Goal: Information Seeking & Learning: Learn about a topic

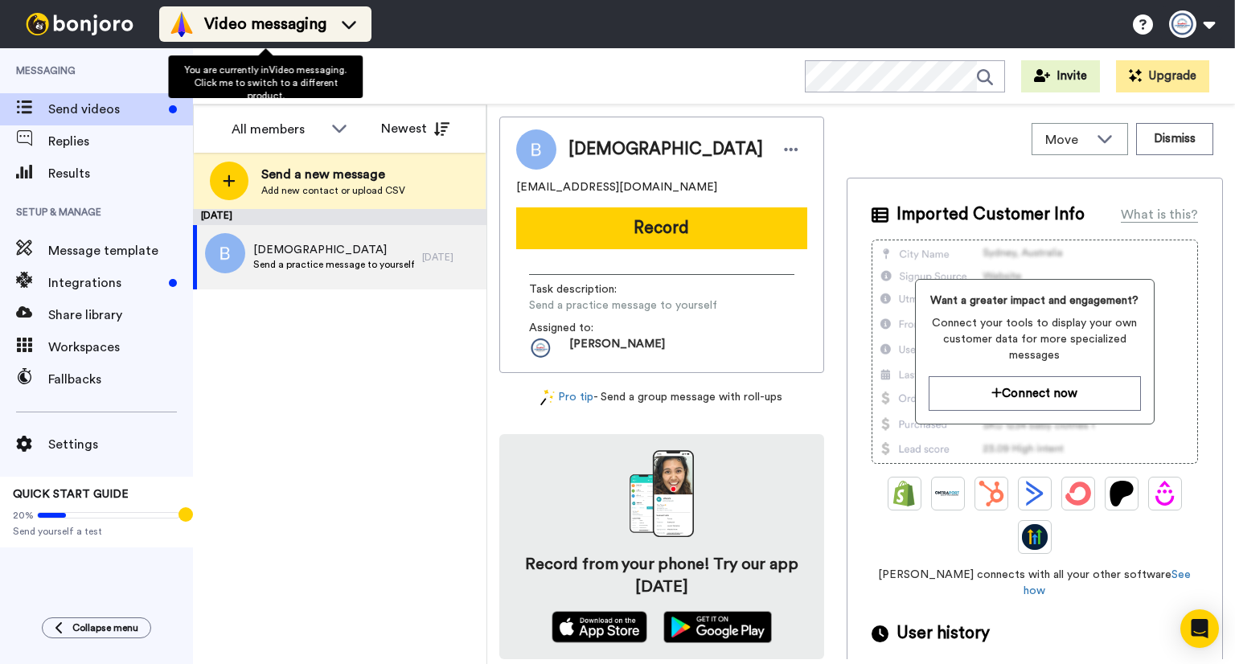
click at [267, 23] on span "Video messaging" at bounding box center [265, 24] width 122 height 23
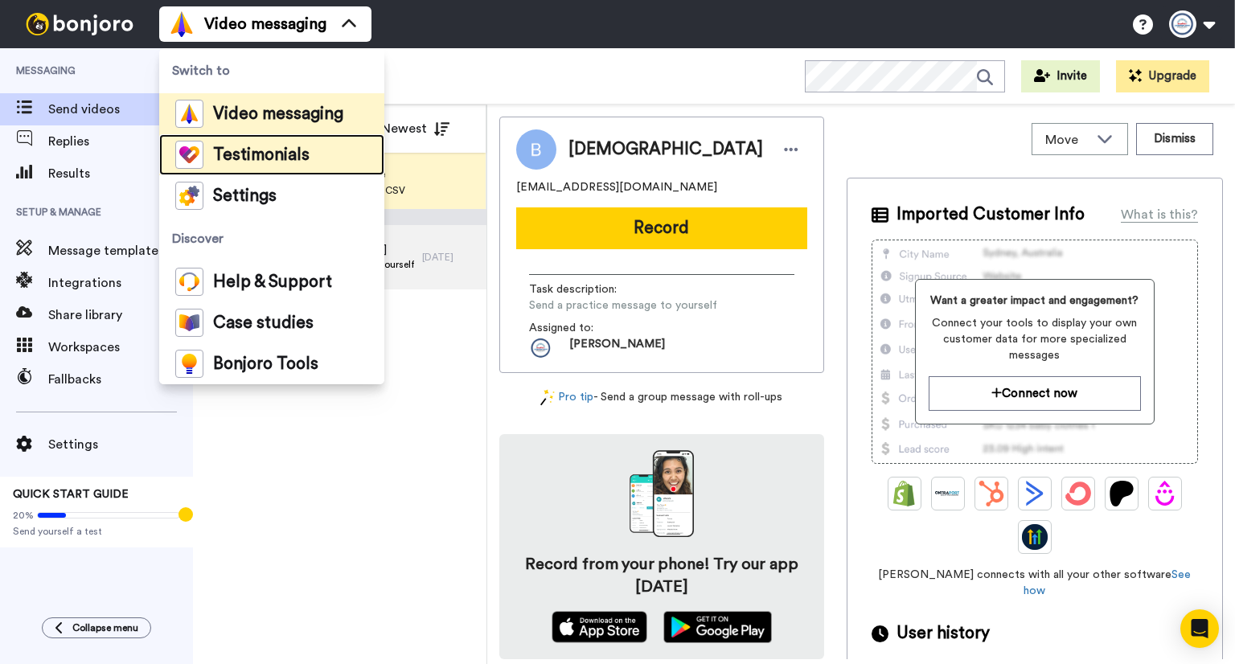
click at [273, 158] on span "Testimonials" at bounding box center [261, 155] width 97 height 16
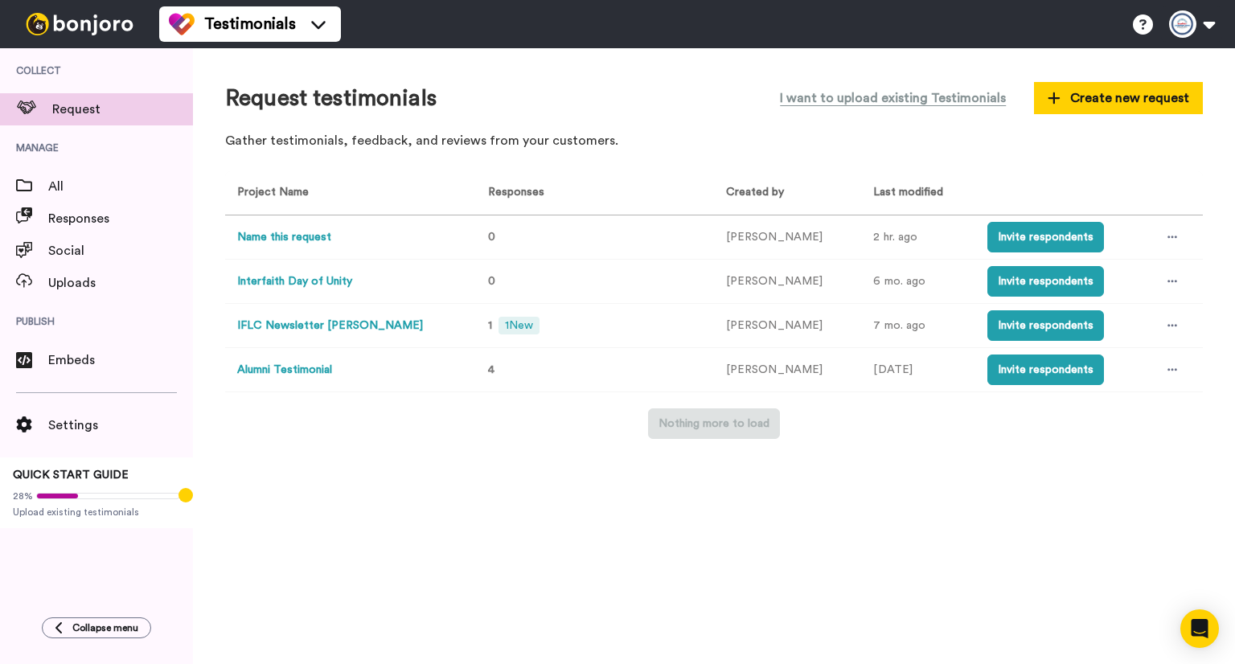
click at [312, 370] on button "Alumni Testimonial" at bounding box center [284, 370] width 95 height 17
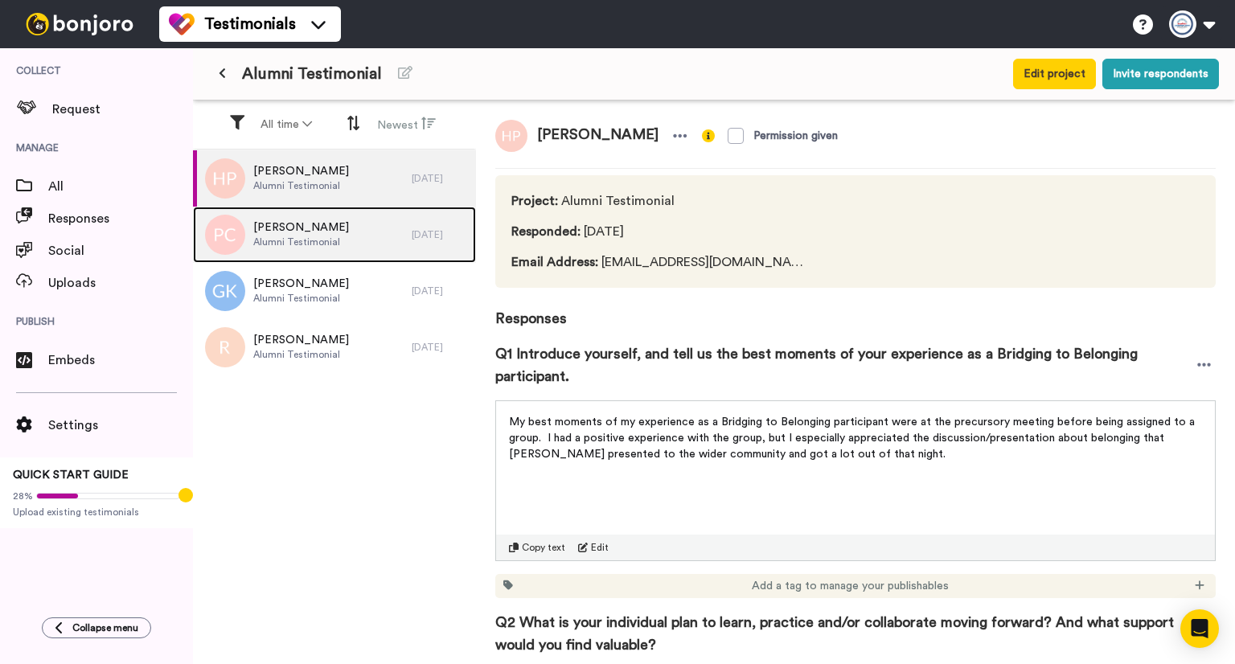
click at [321, 228] on span "Patricia Coleman-Burns" at bounding box center [301, 228] width 96 height 16
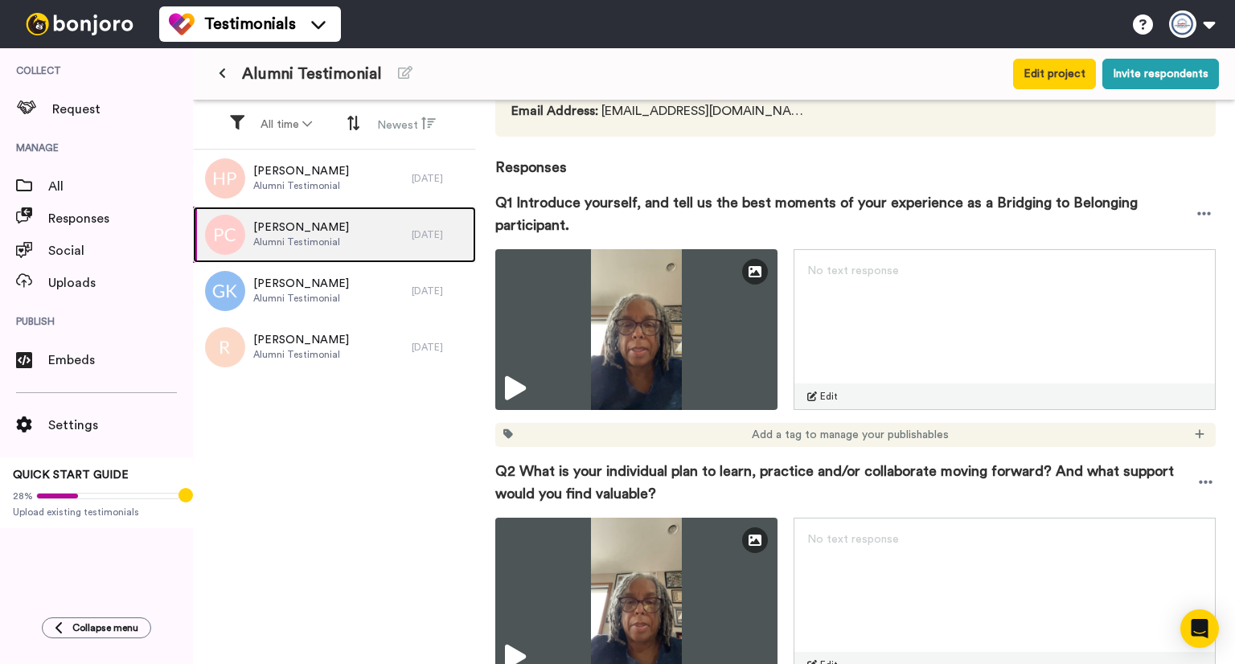
scroll to position [161, 0]
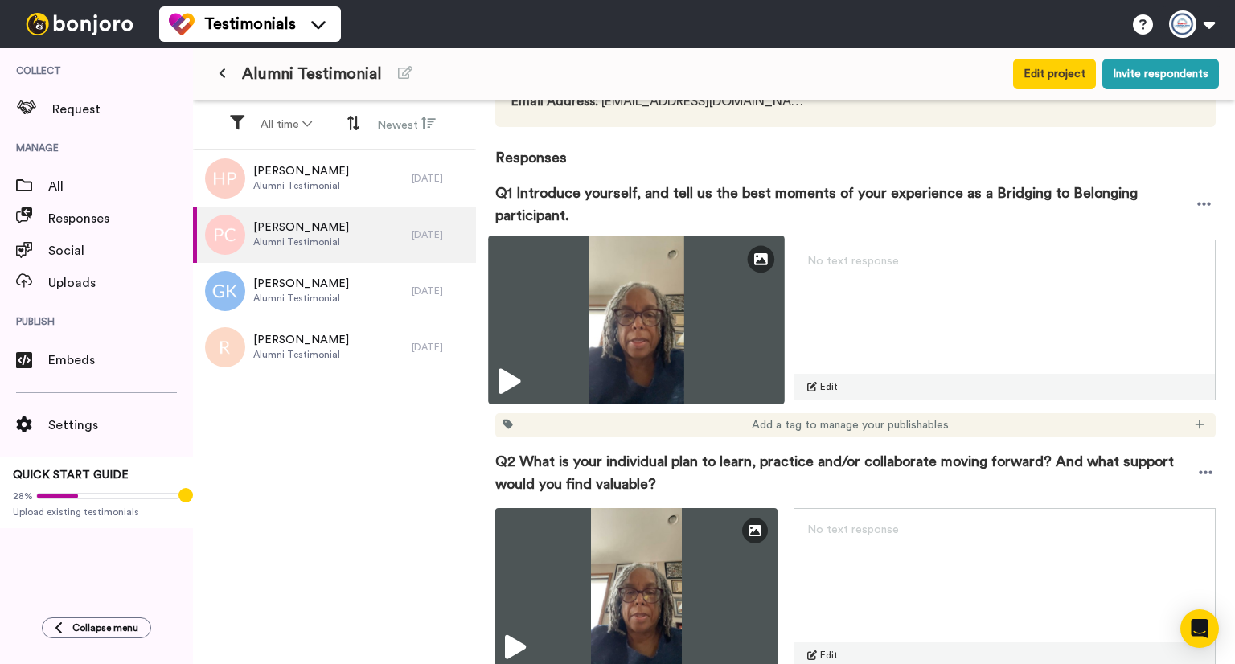
click at [519, 380] on icon at bounding box center [510, 382] width 22 height 26
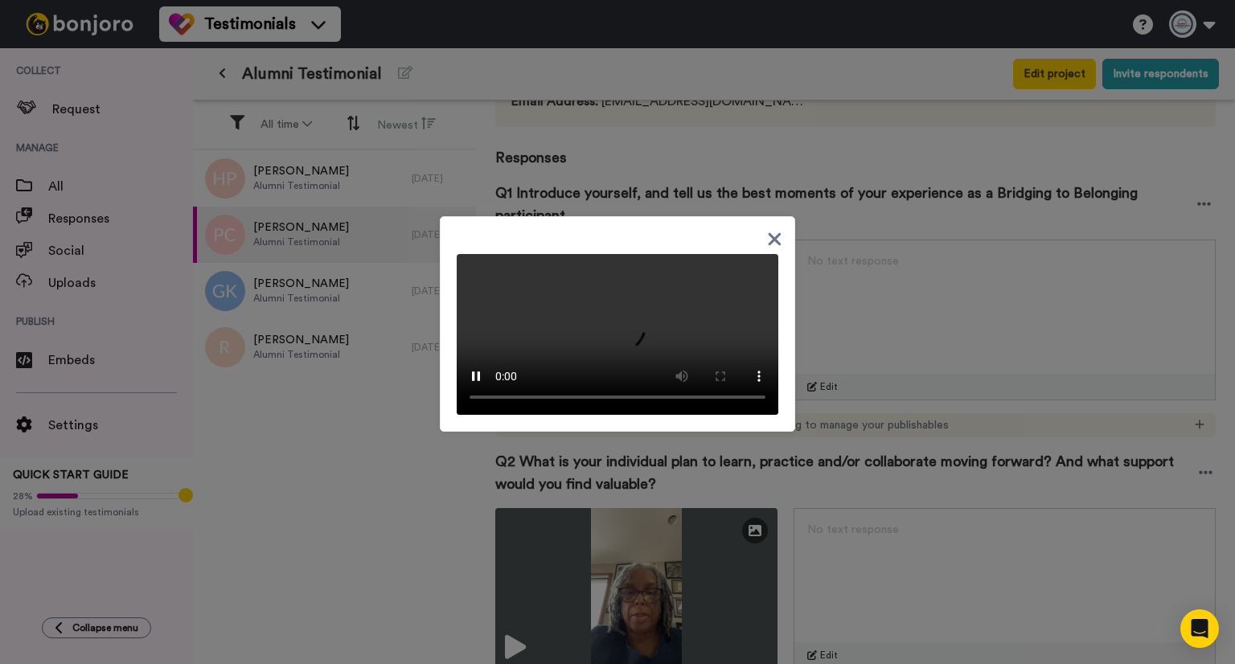
click at [767, 229] on icon at bounding box center [774, 239] width 15 height 20
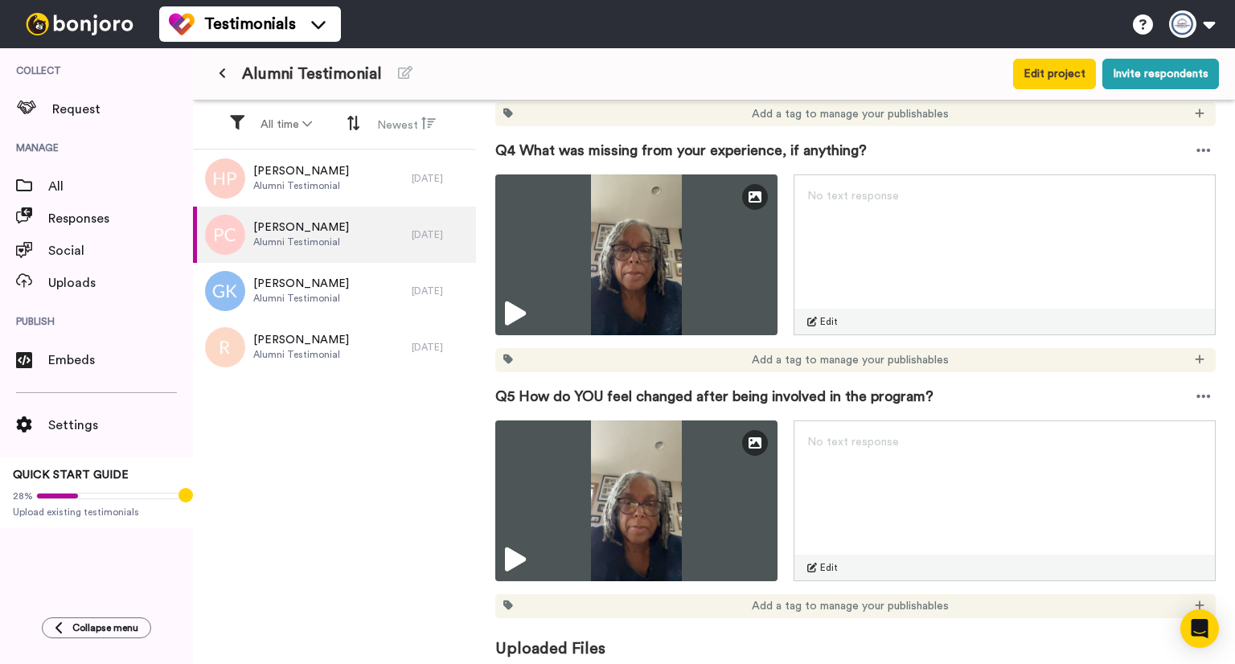
scroll to position [998, 0]
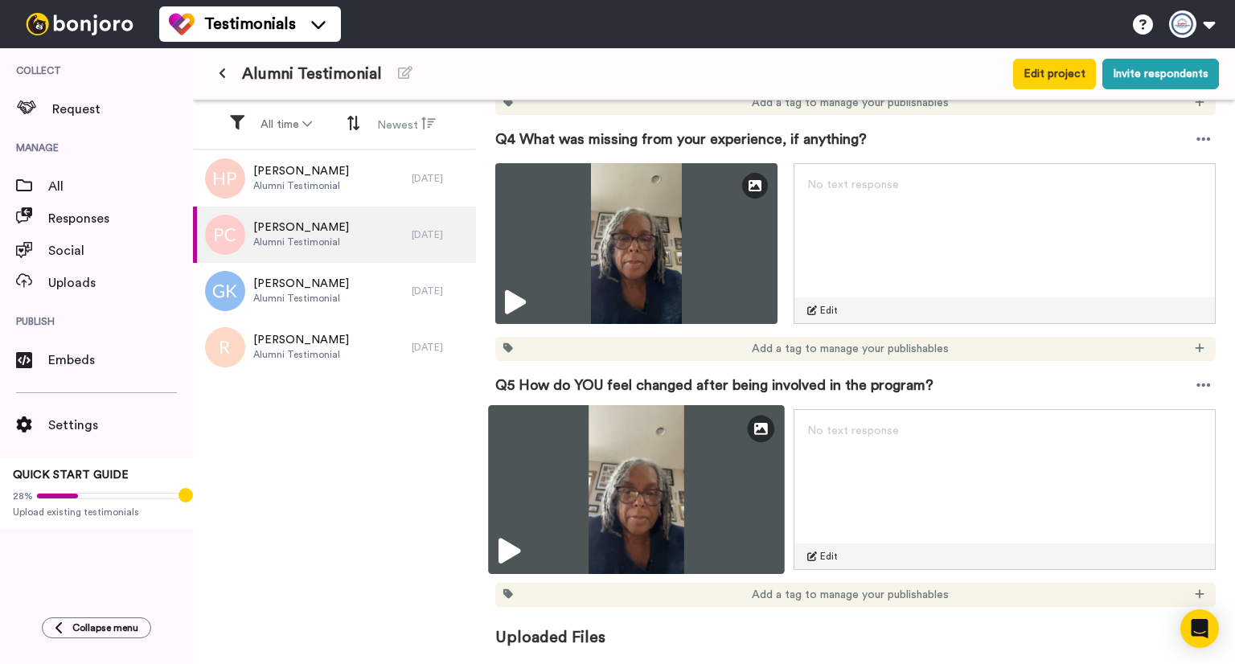
click at [518, 558] on icon at bounding box center [510, 552] width 22 height 26
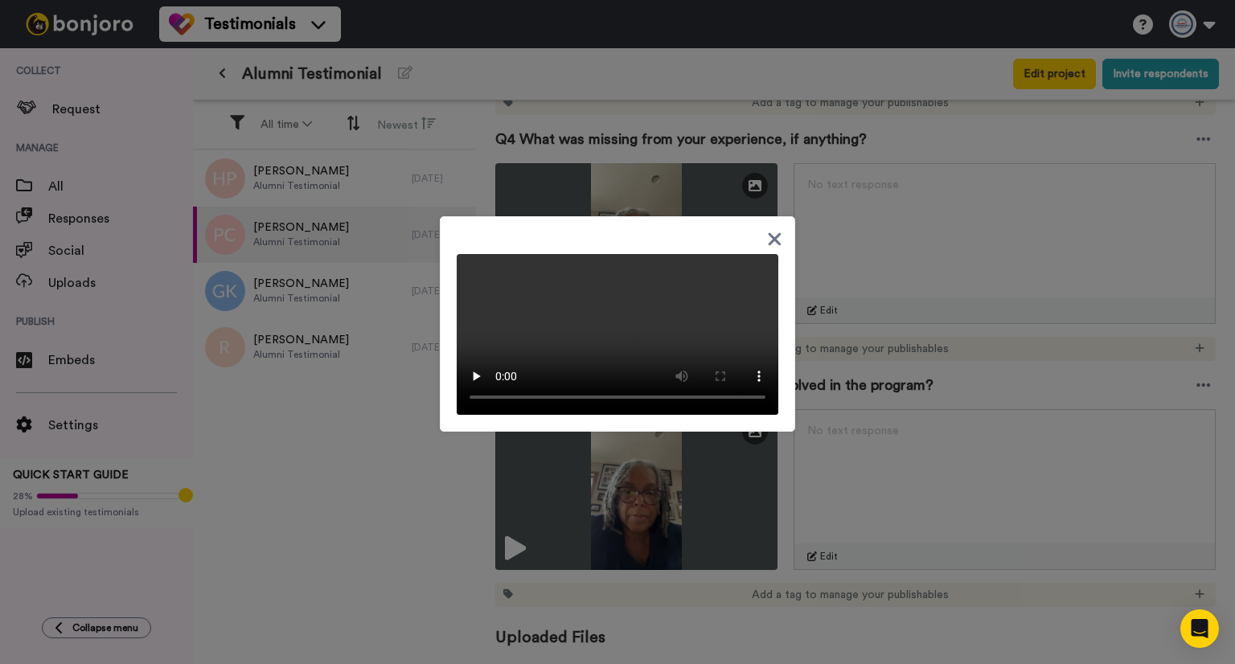
click at [772, 229] on icon at bounding box center [774, 239] width 15 height 20
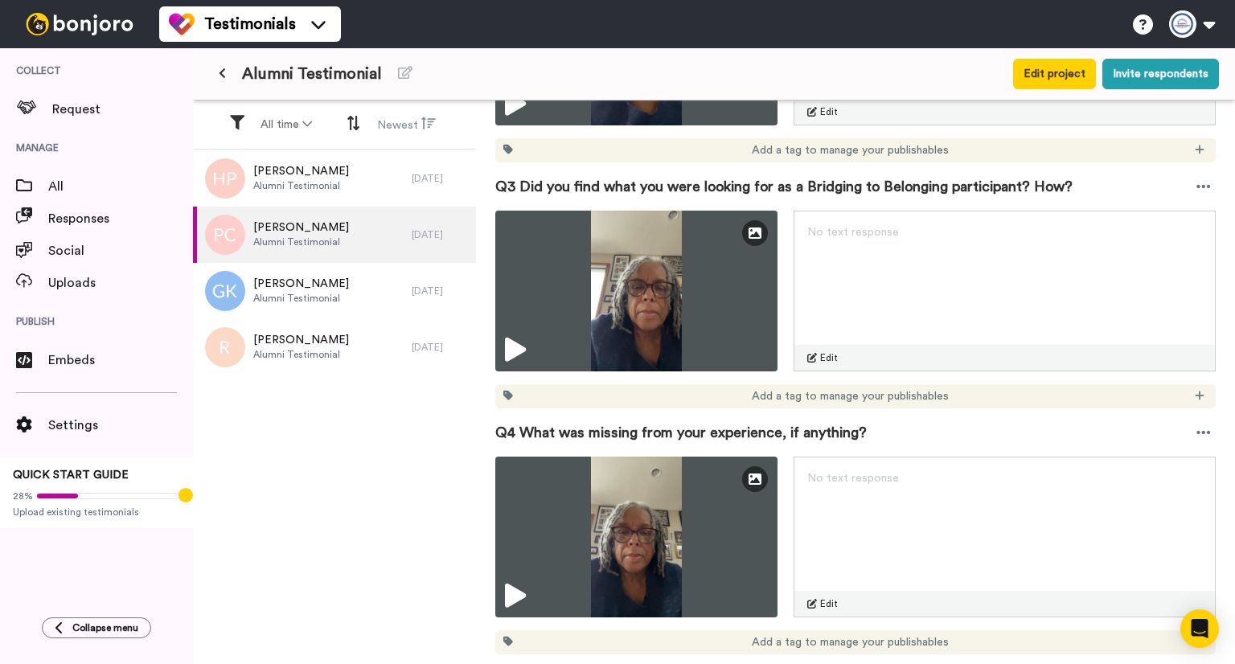
scroll to position [676, 0]
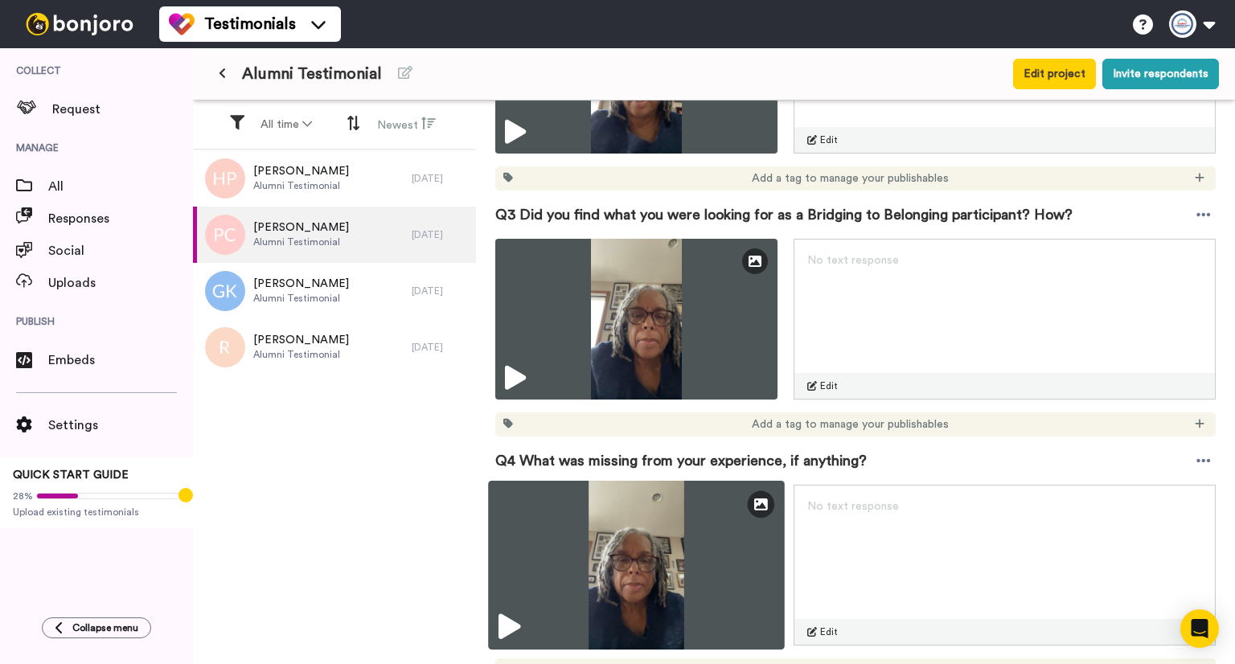
click at [507, 623] on icon at bounding box center [510, 627] width 22 height 26
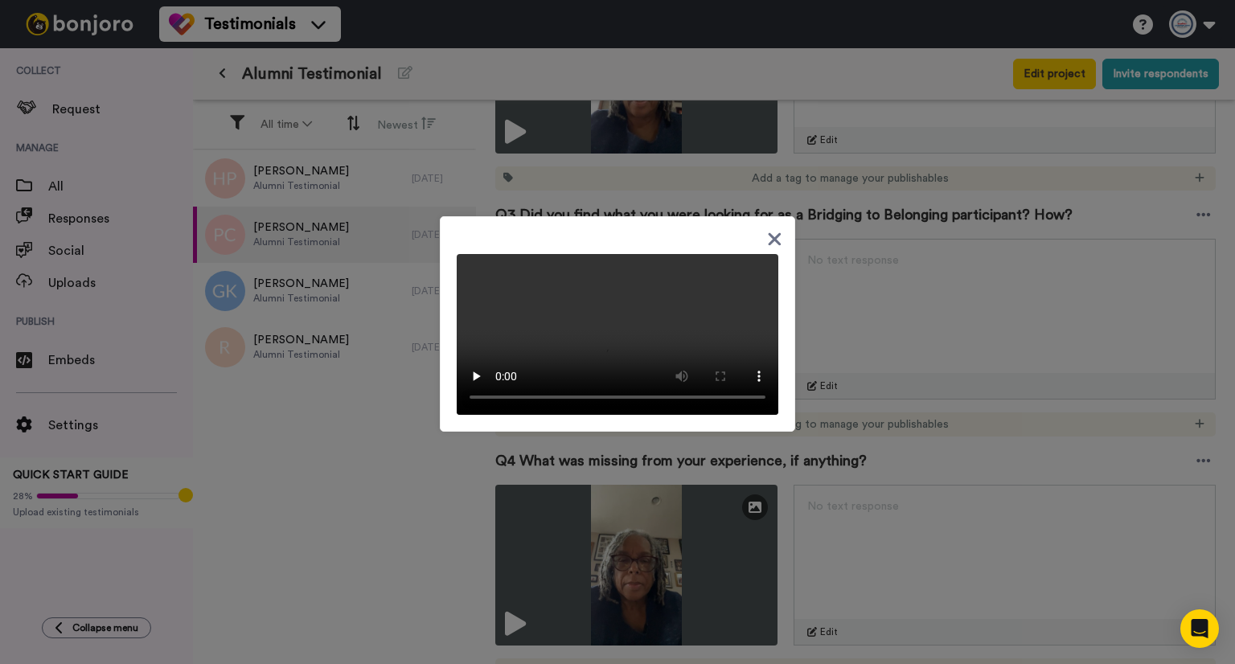
click at [769, 233] on icon at bounding box center [775, 239] width 13 height 13
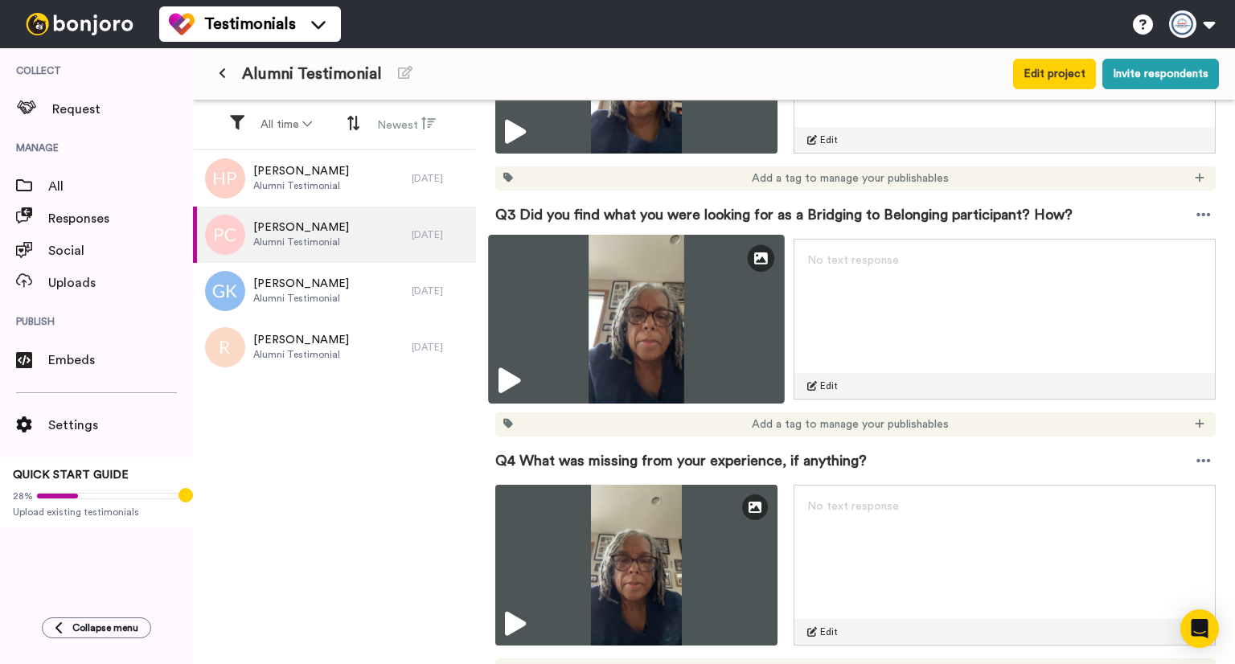
scroll to position [596, 0]
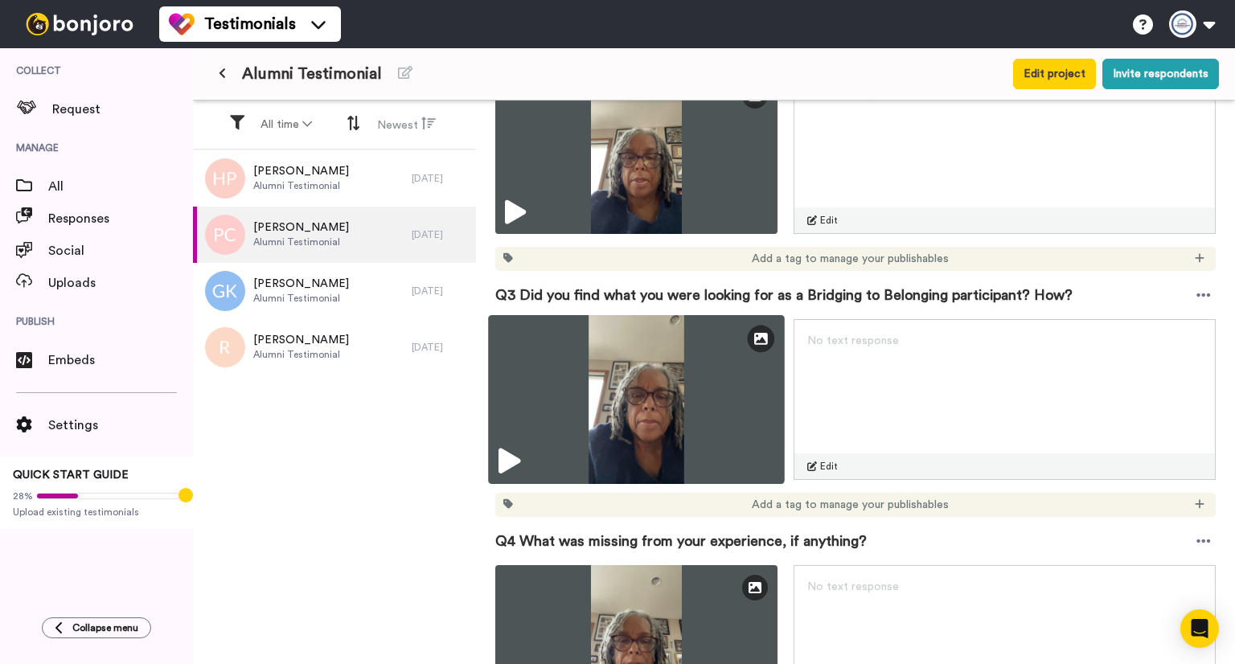
click at [507, 458] on icon at bounding box center [510, 462] width 22 height 26
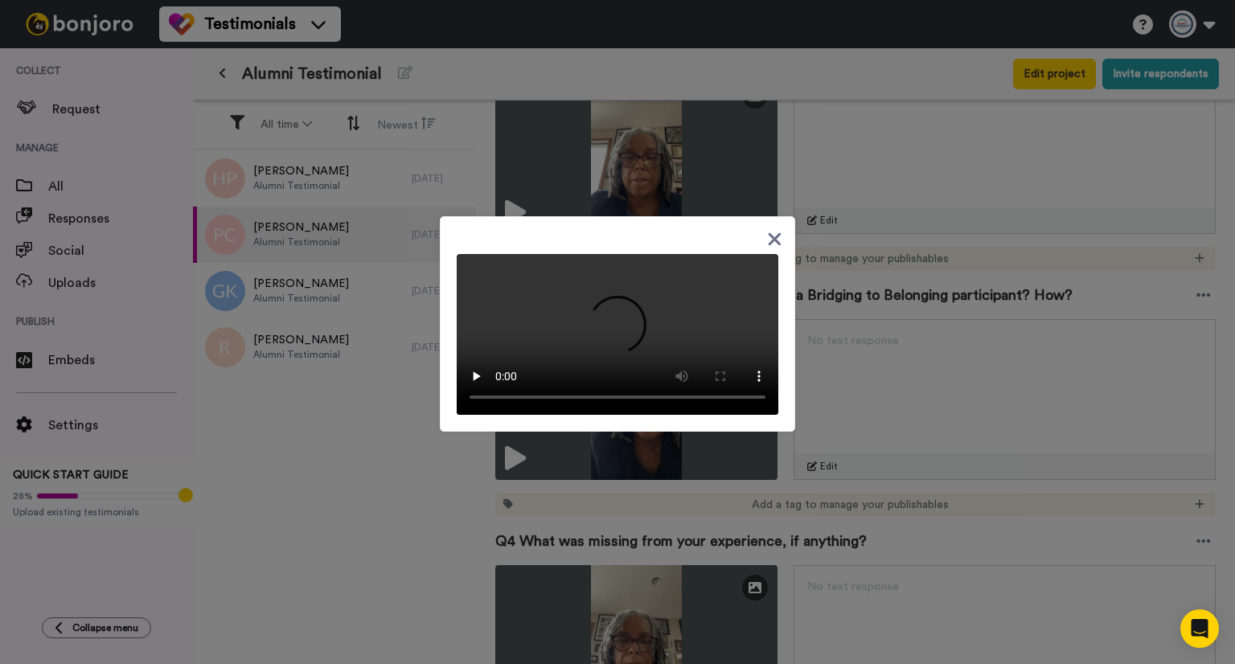
click at [764, 216] on div at bounding box center [617, 324] width 355 height 216
click at [769, 233] on icon at bounding box center [775, 239] width 13 height 13
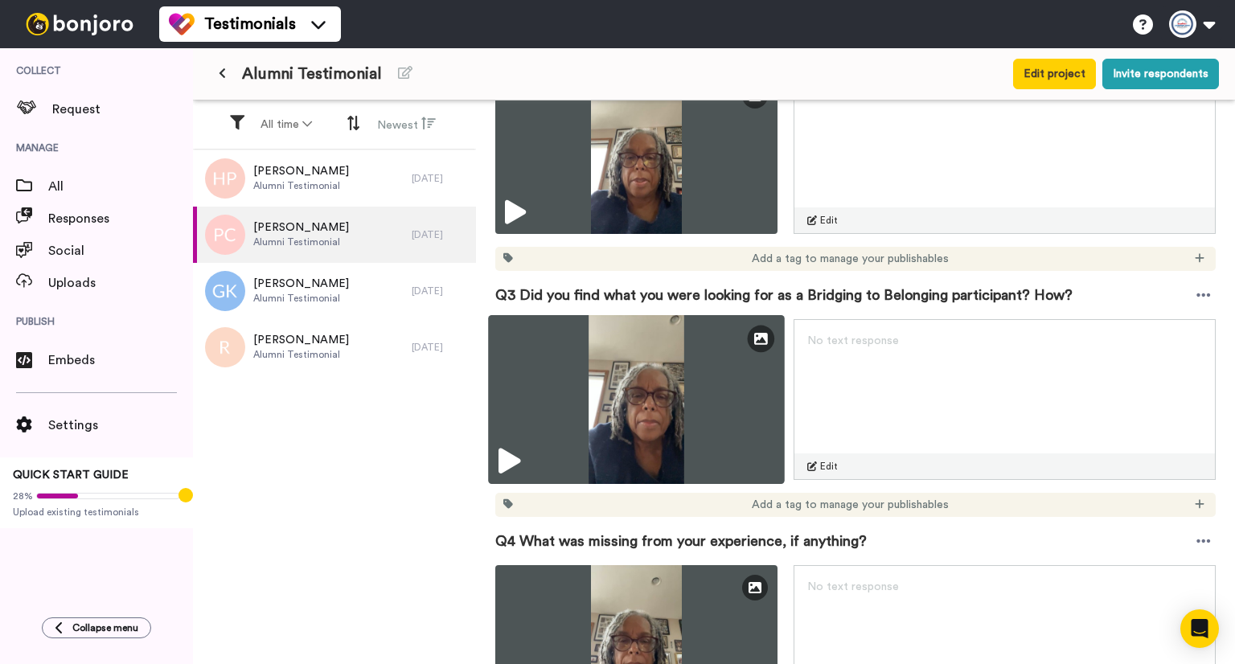
click at [696, 423] on img at bounding box center [636, 399] width 297 height 169
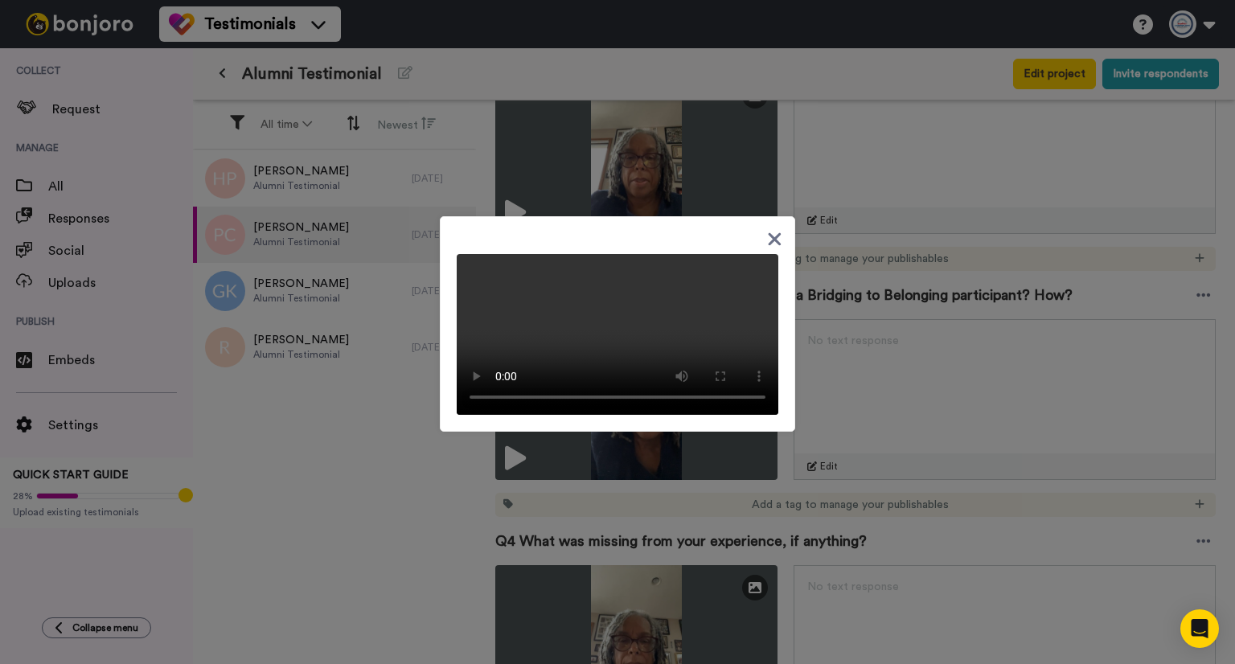
click at [769, 233] on icon at bounding box center [775, 239] width 13 height 13
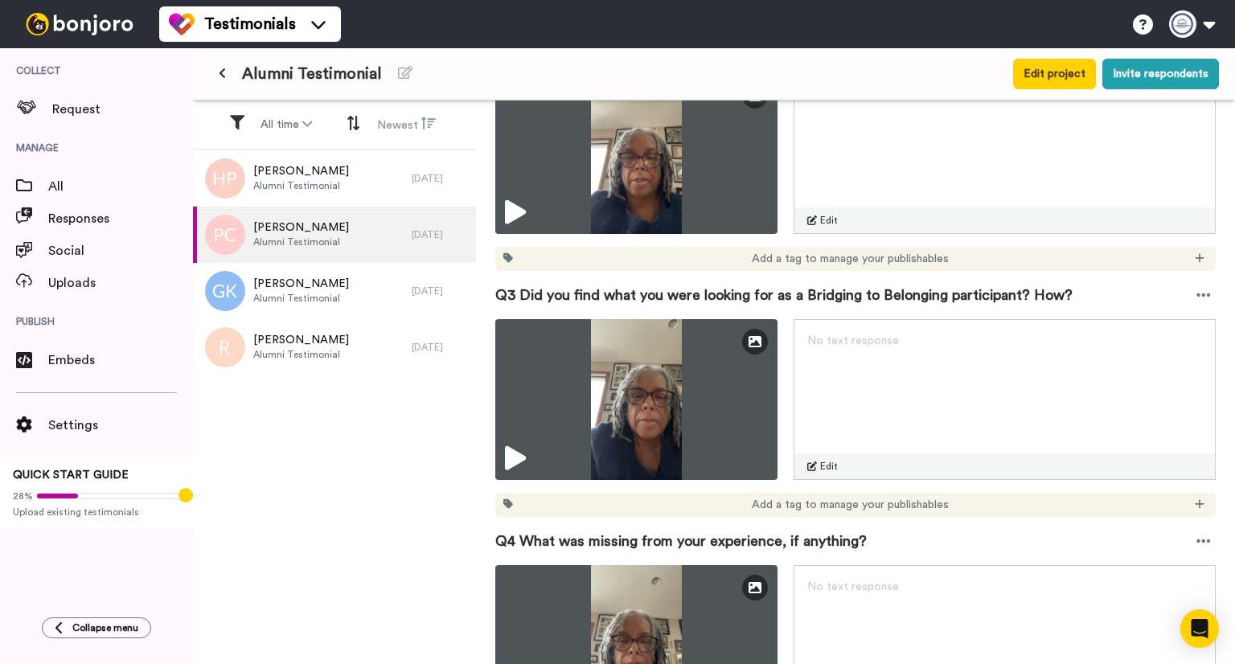
scroll to position [274, 0]
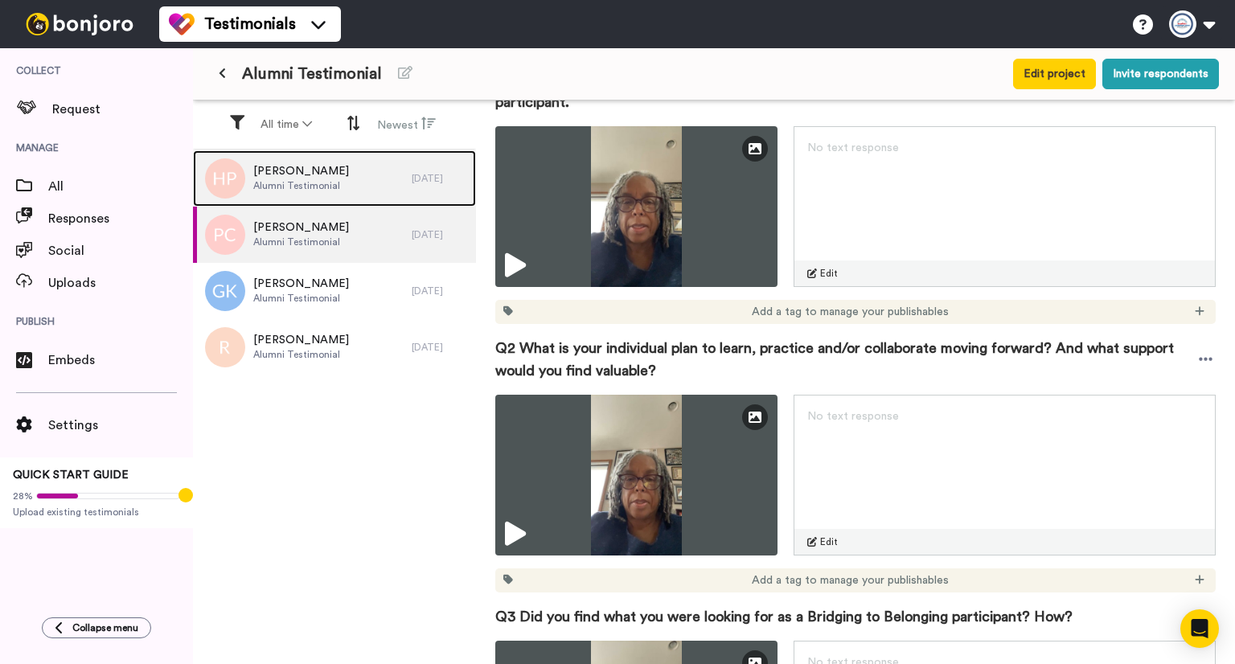
click at [320, 183] on span "Alumni Testimonial" at bounding box center [301, 185] width 96 height 13
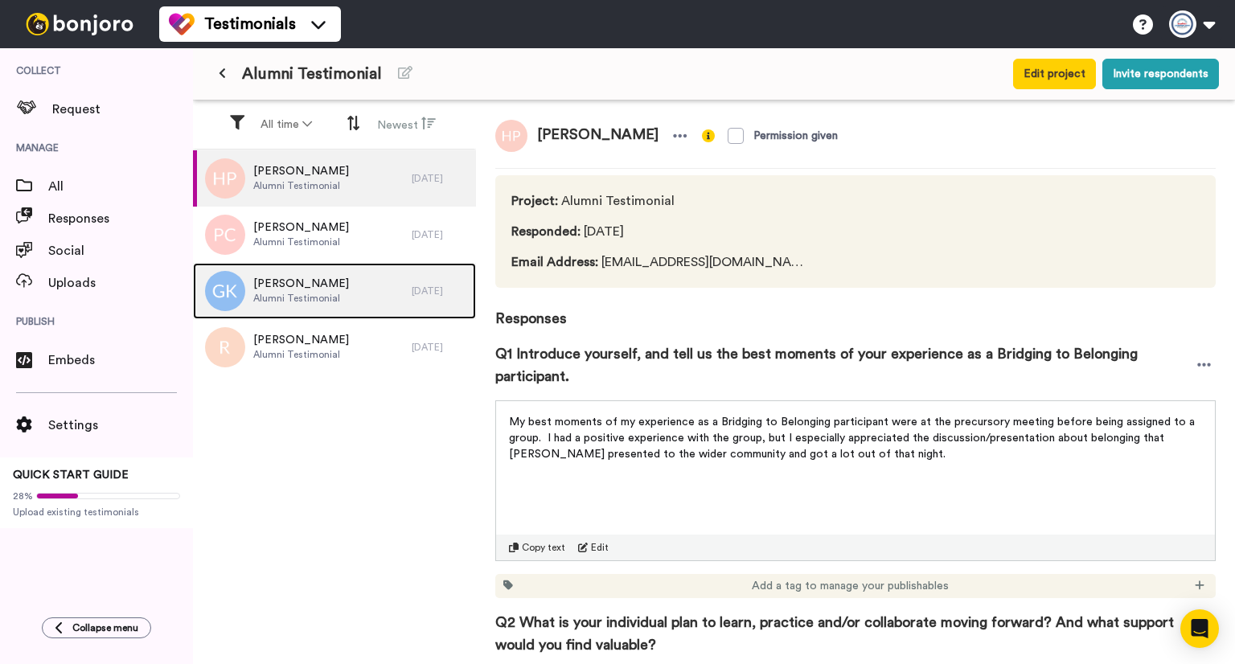
click at [318, 294] on span "Alumni Testimonial" at bounding box center [301, 298] width 96 height 13
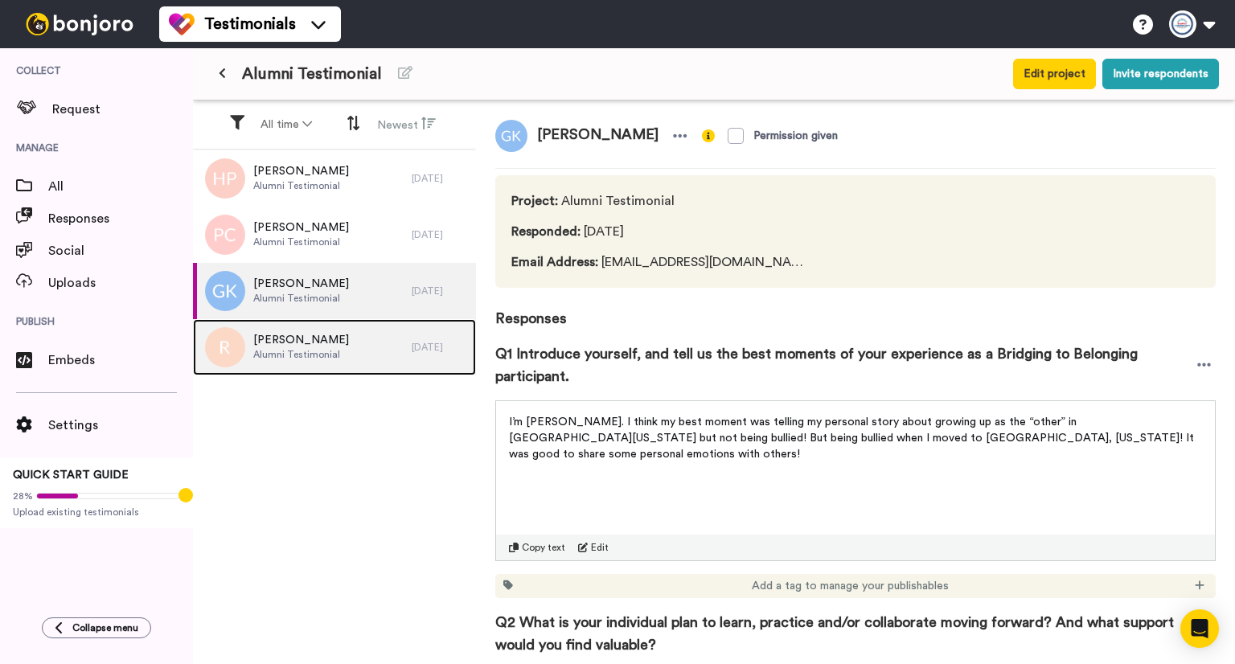
click at [320, 350] on span "Alumni Testimonial" at bounding box center [301, 354] width 96 height 13
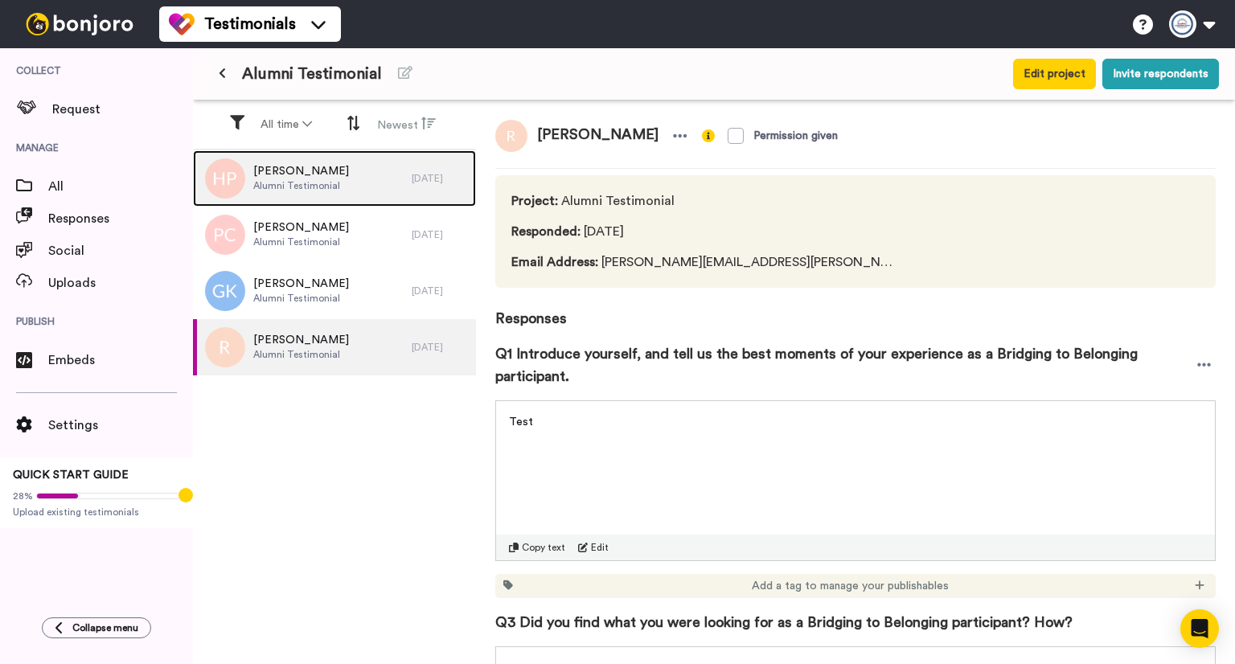
click at [306, 169] on span "Heather Pacheco" at bounding box center [301, 171] width 96 height 16
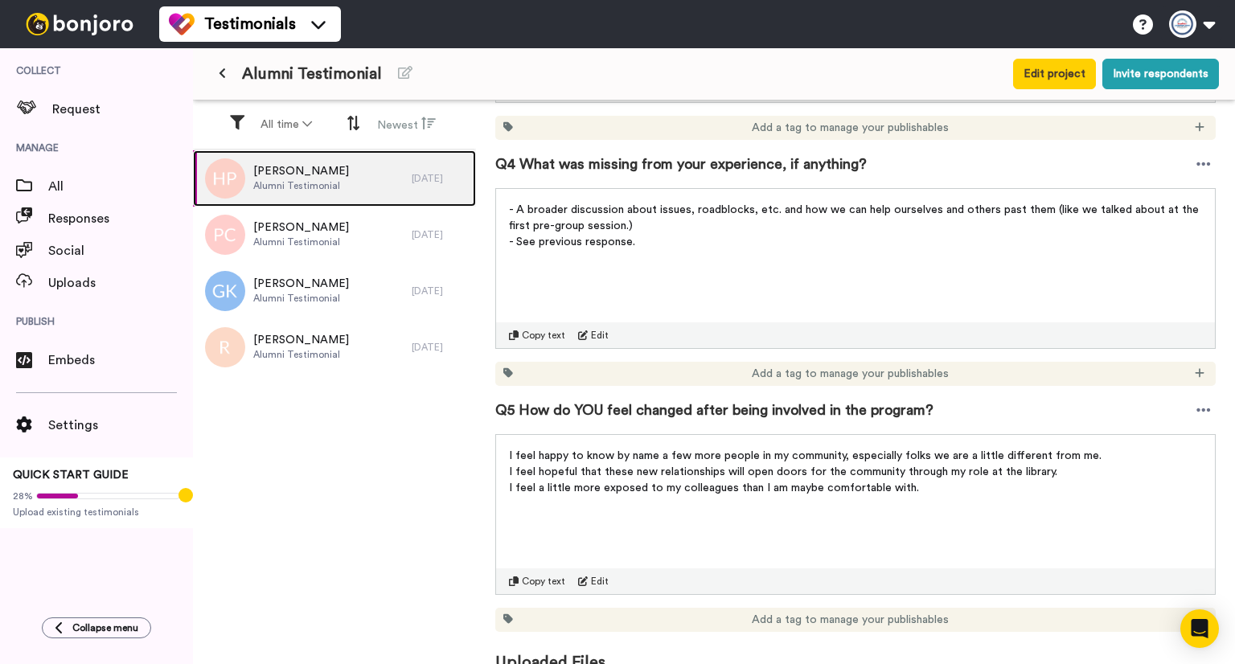
scroll to position [998, 0]
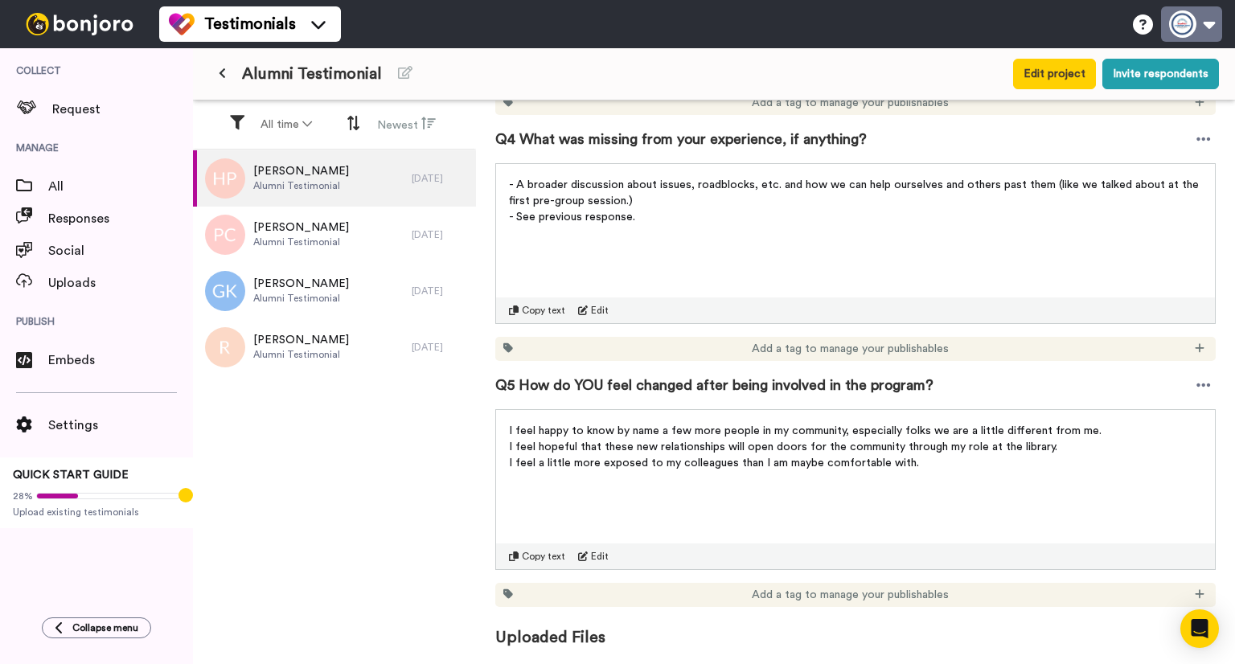
click at [1177, 22] on button at bounding box center [1191, 23] width 61 height 35
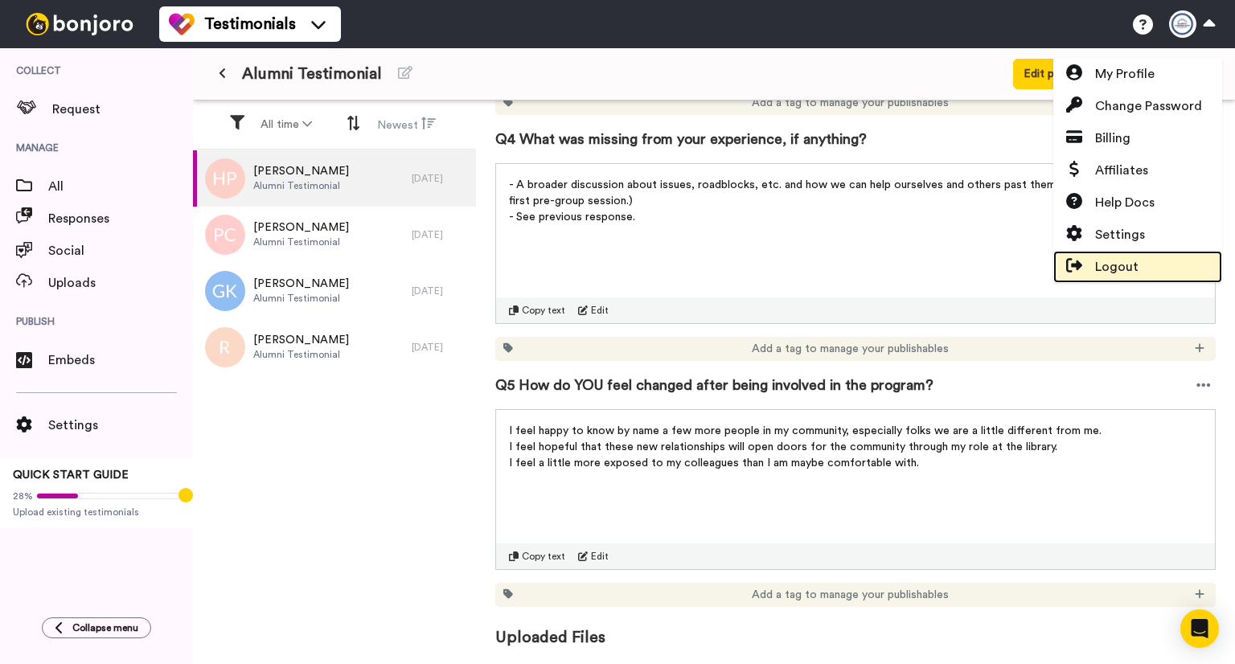
click at [1114, 264] on span "Logout" at bounding box center [1116, 266] width 43 height 19
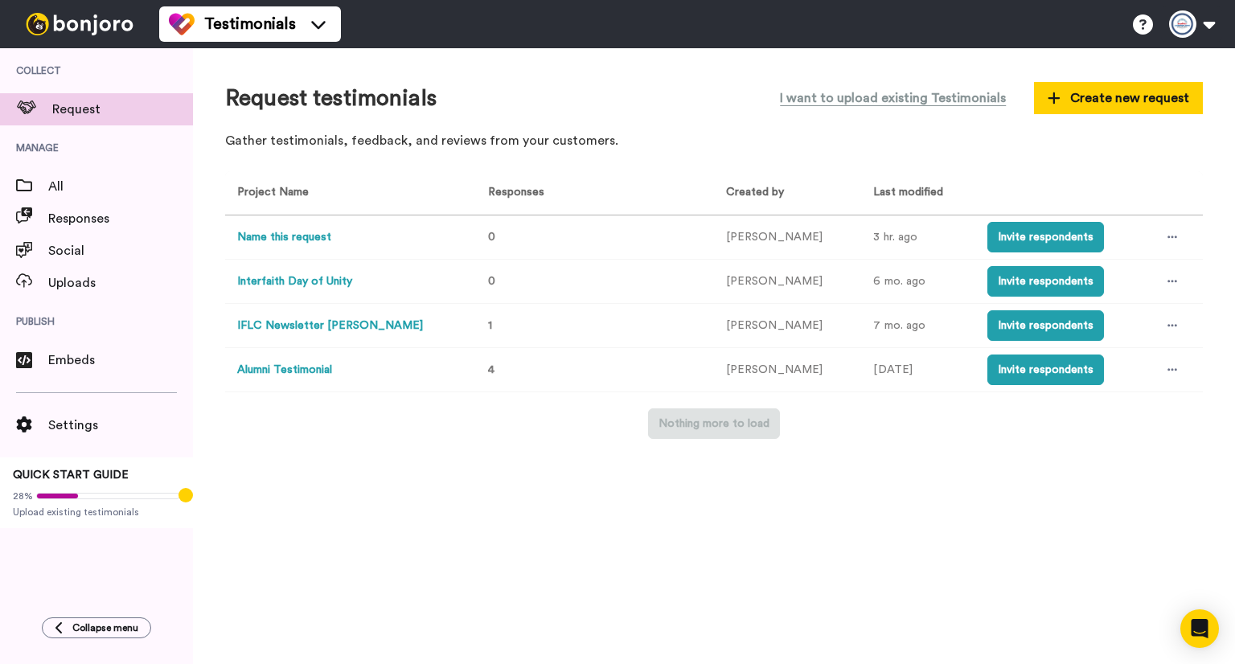
click at [305, 370] on button "Alumni Testimonial" at bounding box center [284, 370] width 95 height 17
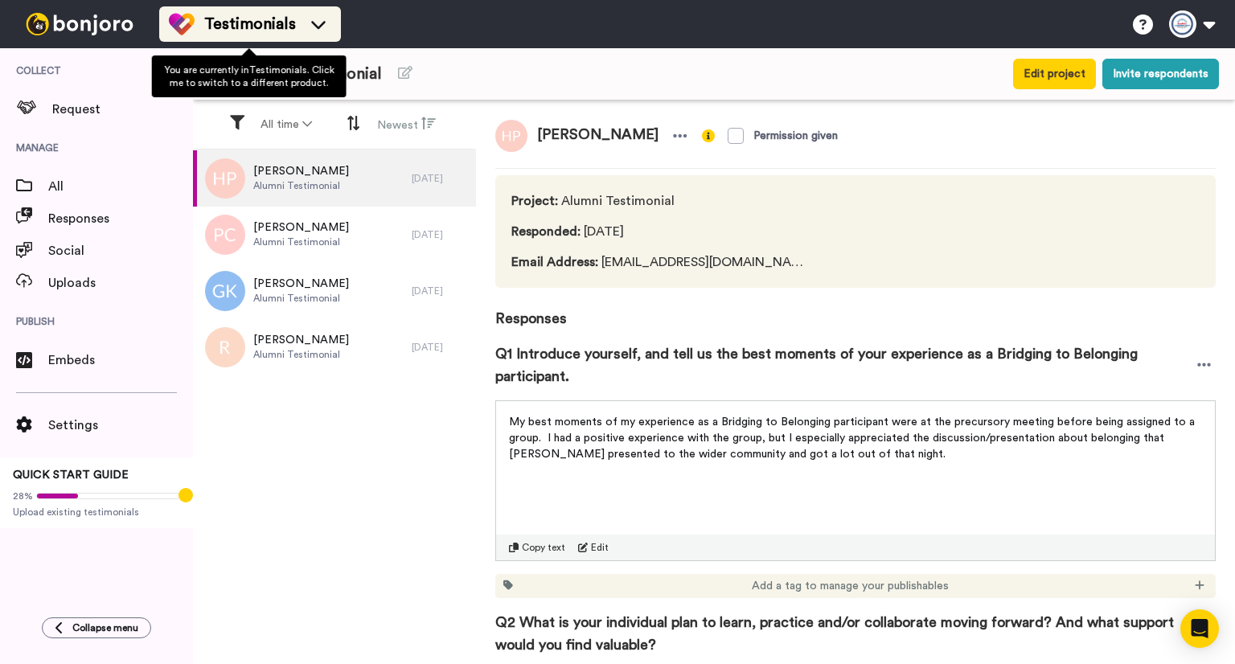
click at [279, 27] on span "Testimonials" at bounding box center [250, 24] width 92 height 23
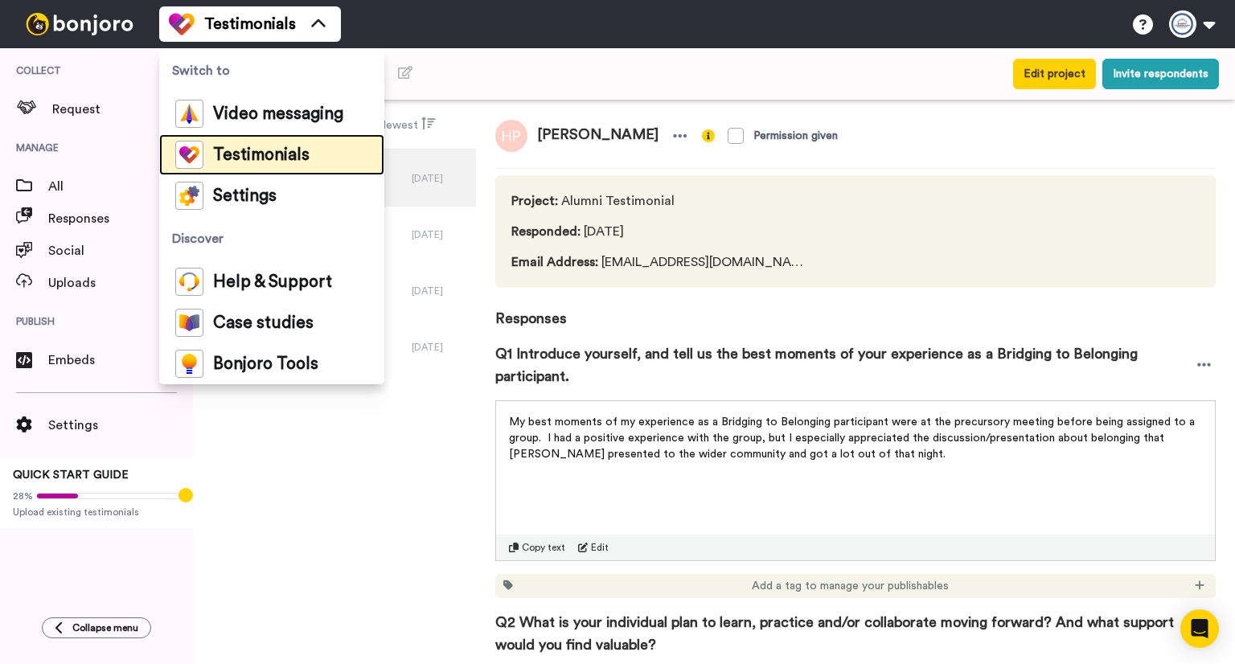
click at [275, 152] on span "Testimonials" at bounding box center [261, 155] width 97 height 16
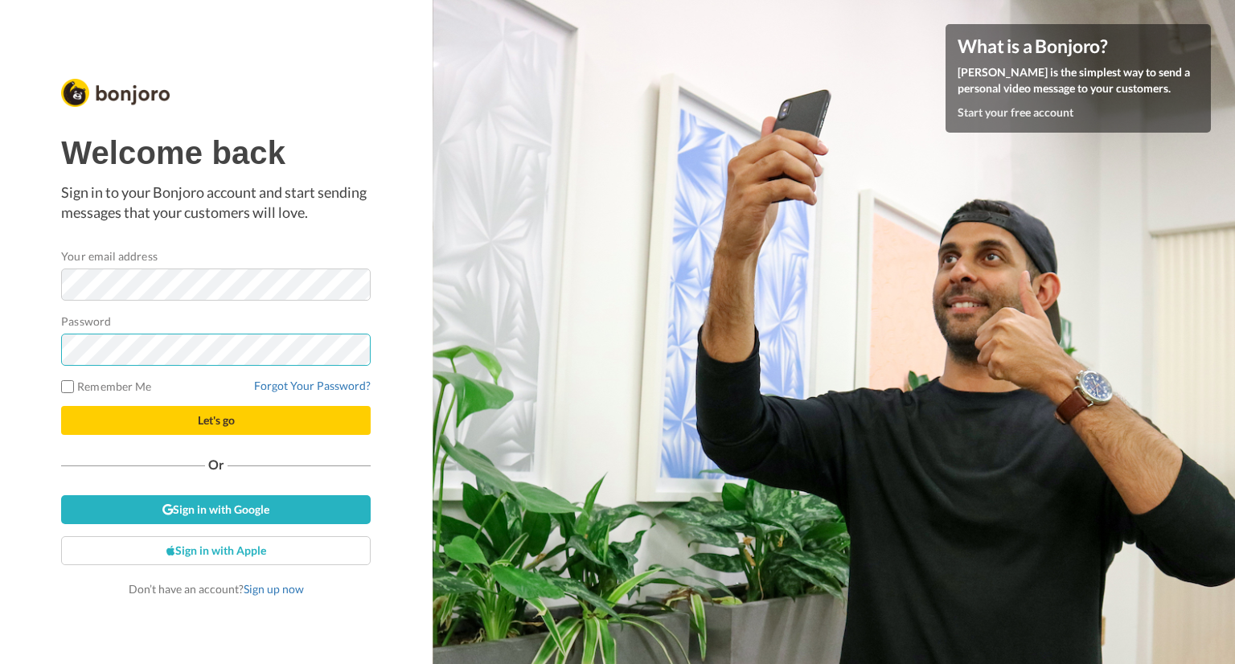
click at [61, 406] on button "Let's go" at bounding box center [216, 420] width 310 height 29
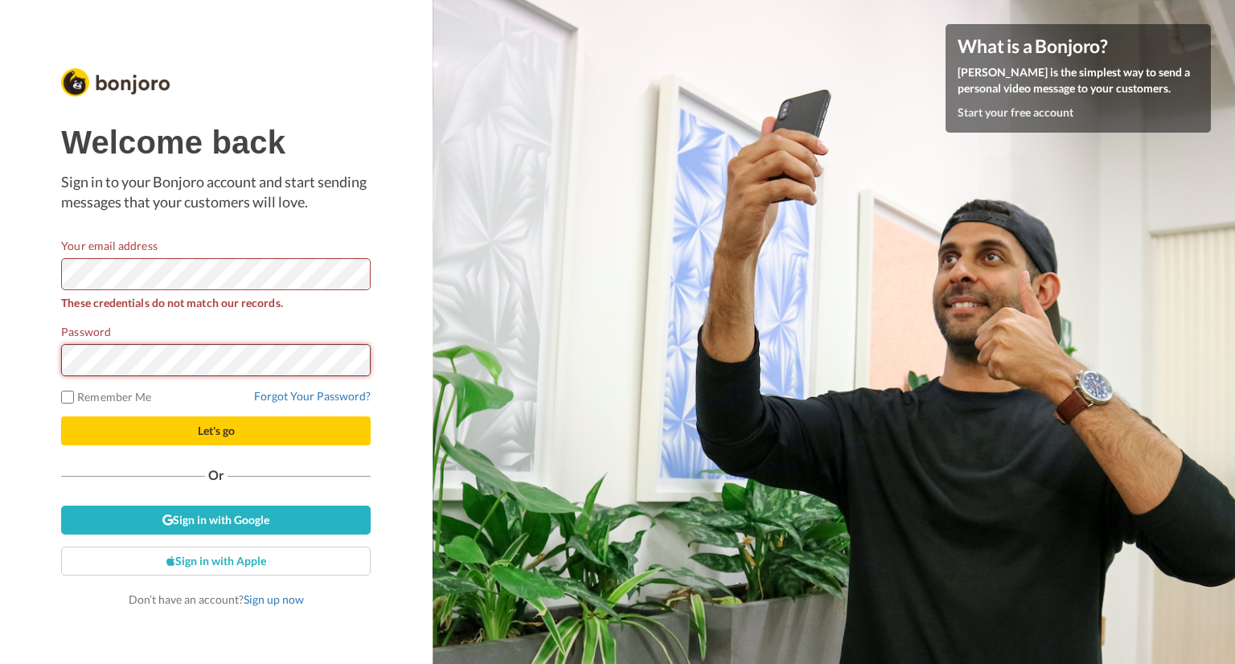
click at [61, 417] on button "Let's go" at bounding box center [216, 431] width 310 height 29
